Goal: Task Accomplishment & Management: Manage account settings

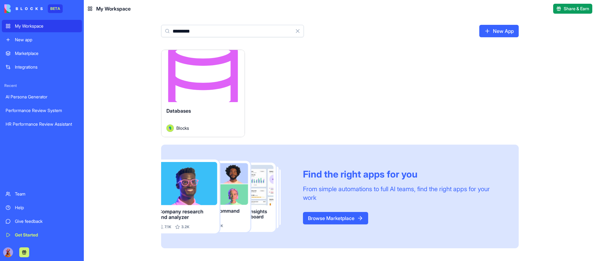
type input "*********"
click at [201, 75] on button "Launch" at bounding box center [203, 76] width 47 height 12
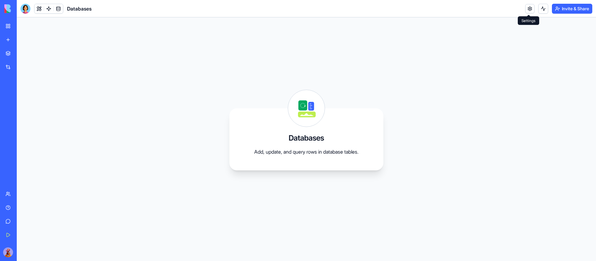
click at [527, 13] on link at bounding box center [529, 8] width 9 height 9
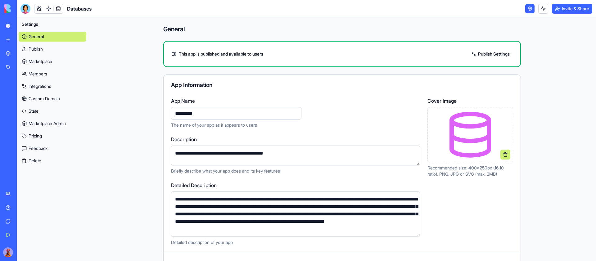
click at [39, 49] on link "Publish" at bounding box center [53, 49] width 68 height 10
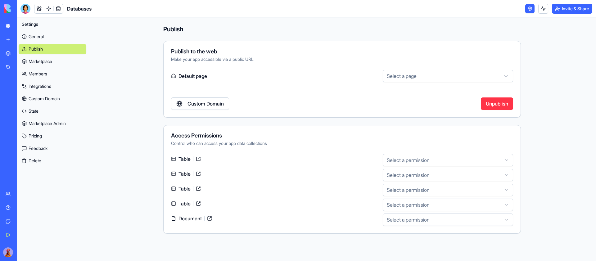
click at [41, 114] on link "State" at bounding box center [53, 111] width 68 height 10
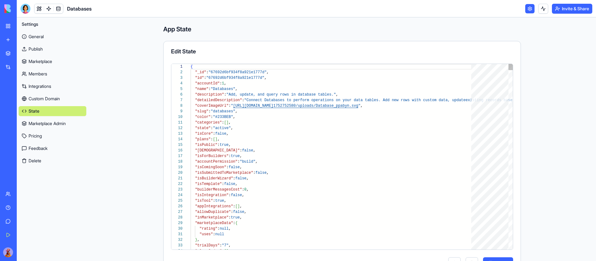
scroll to position [34, 0]
click at [58, 124] on link "Marketplace Admin" at bounding box center [53, 124] width 68 height 10
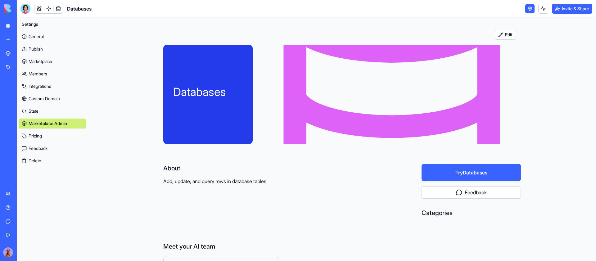
click at [42, 48] on link "Publish" at bounding box center [53, 49] width 68 height 10
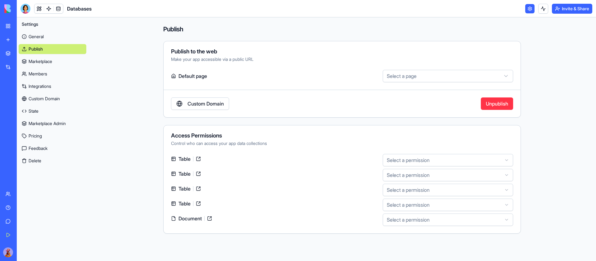
click at [51, 99] on link "Custom Domain" at bounding box center [53, 99] width 68 height 10
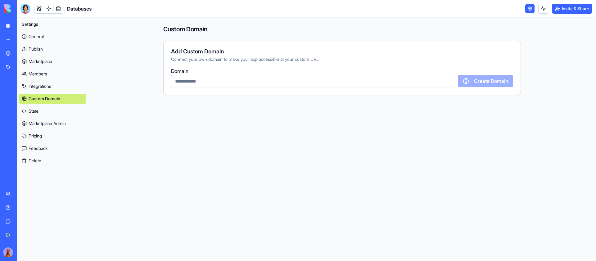
click at [35, 107] on link "State" at bounding box center [53, 111] width 68 height 10
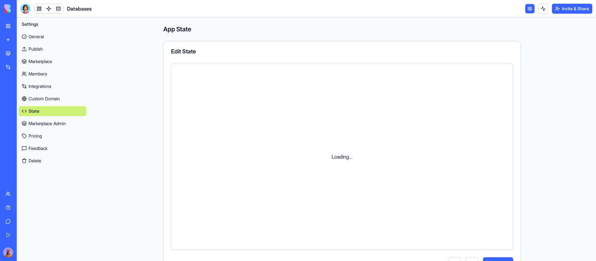
scroll to position [34, 0]
